Goal: Download file/media

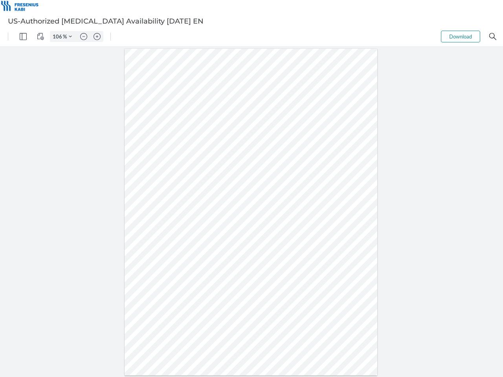
click at [23, 37] on img "Panel" at bounding box center [23, 36] width 7 height 7
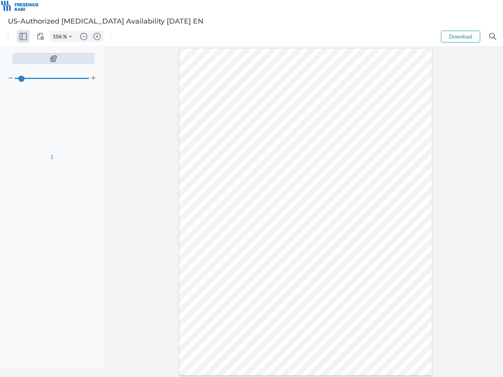
click at [40, 37] on img "View Controls" at bounding box center [40, 36] width 7 height 7
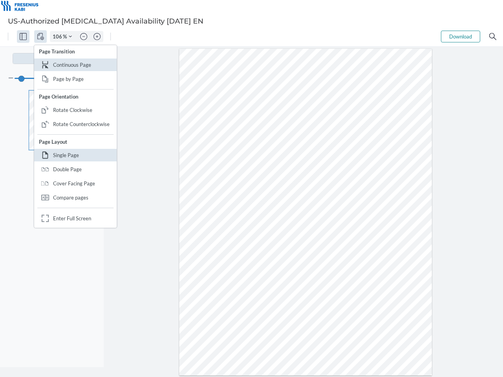
click at [59, 37] on input "106" at bounding box center [56, 36] width 13 height 7
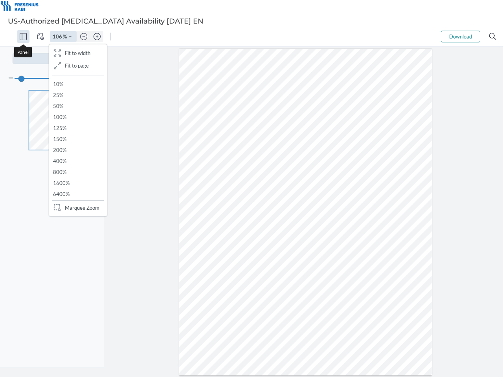
click at [70, 37] on img "Zoom Controls" at bounding box center [70, 36] width 3 height 3
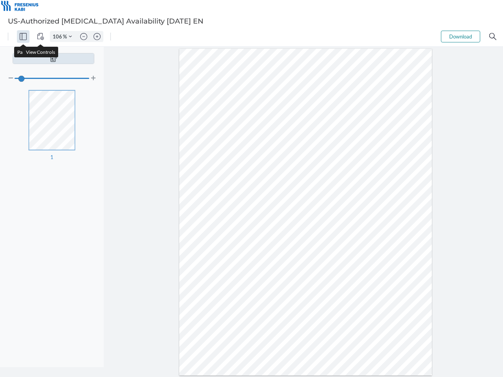
click at [84, 37] on img "Zoom out" at bounding box center [83, 36] width 7 height 7
click at [97, 37] on img "Zoom in" at bounding box center [97, 36] width 7 height 7
type input "106"
click at [461, 37] on button "Download" at bounding box center [460, 37] width 39 height 12
click at [493, 37] on img "Search" at bounding box center [492, 36] width 7 height 7
